Goal: Task Accomplishment & Management: Manage account settings

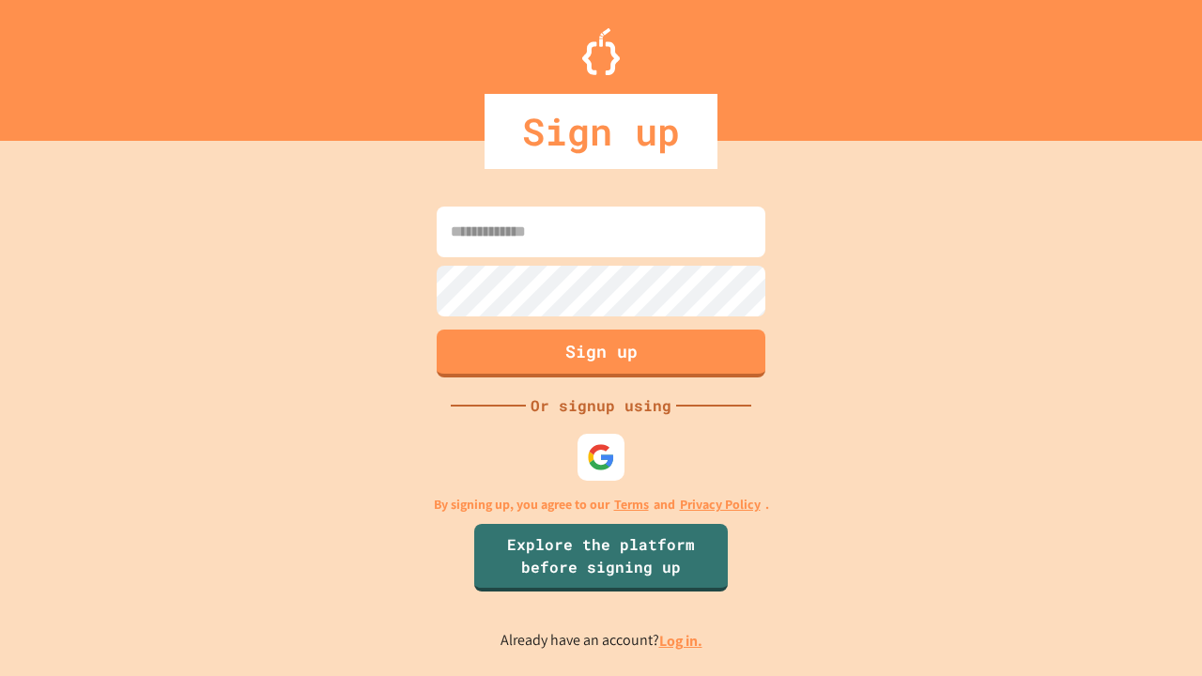
click at [682, 640] on link "Log in." at bounding box center [680, 641] width 43 height 20
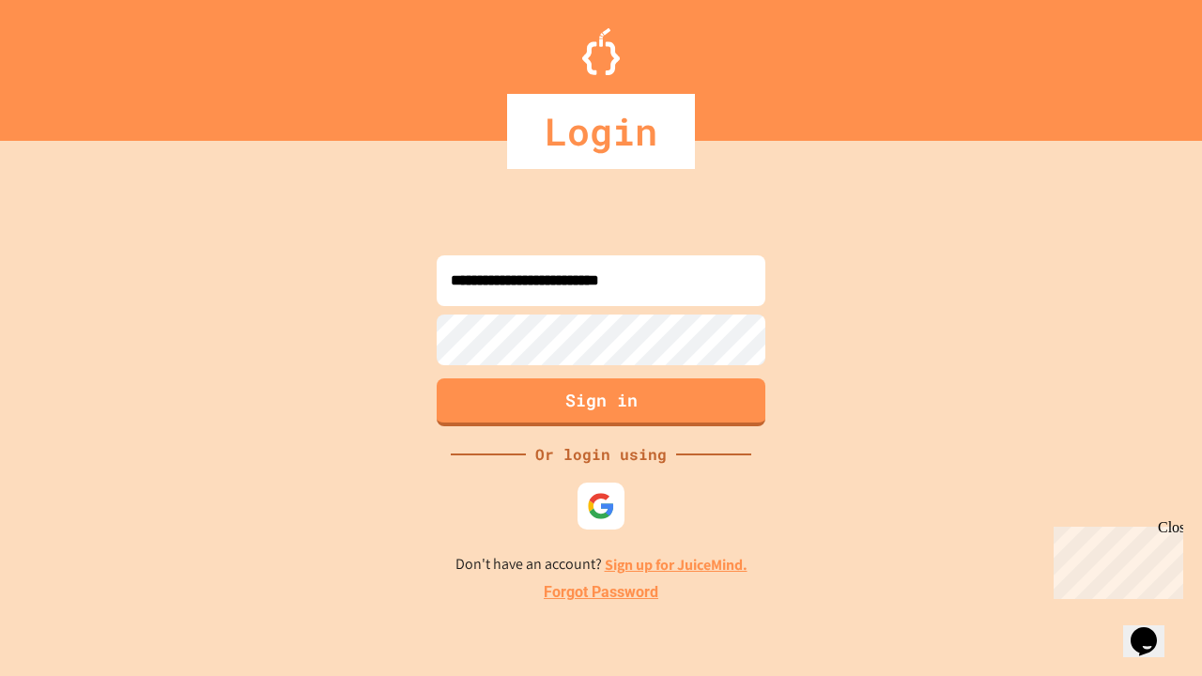
type input "**********"
